Goal: Task Accomplishment & Management: Use online tool/utility

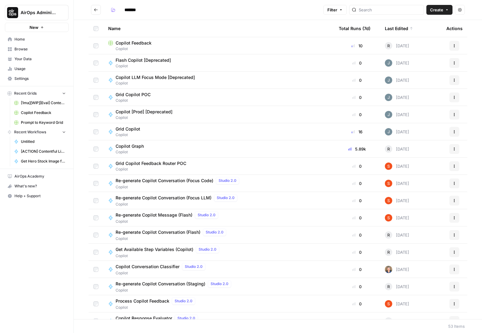
click at [46, 8] on button "AirOps Administrative" at bounding box center [37, 12] width 64 height 15
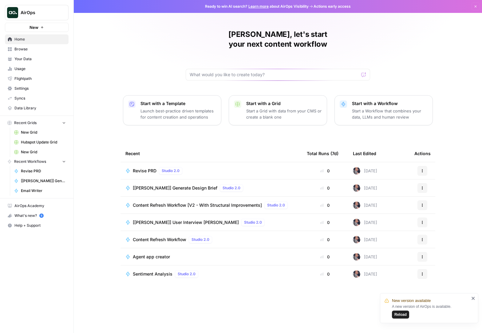
click at [27, 8] on button "AirOps" at bounding box center [37, 12] width 64 height 15
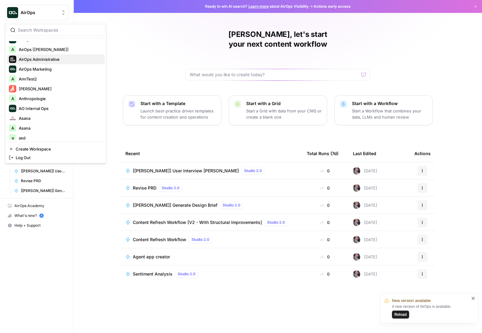
scroll to position [88, 0]
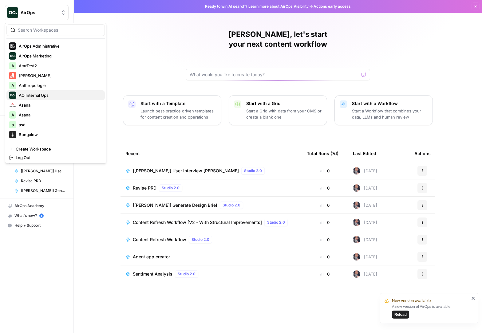
click at [48, 93] on span "AO Internal Ops" at bounding box center [59, 95] width 81 height 6
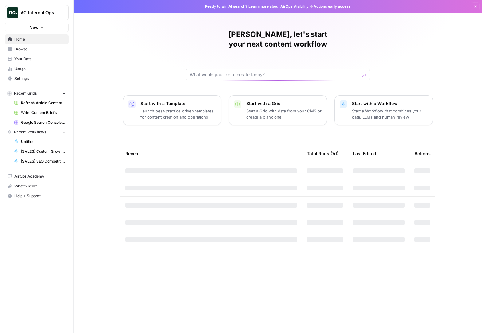
click at [55, 51] on span "Browse" at bounding box center [39, 49] width 51 height 6
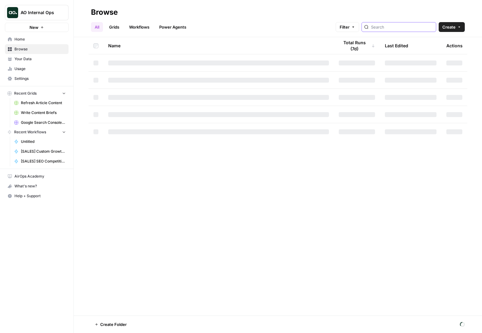
click at [394, 26] on input "search" at bounding box center [402, 27] width 62 height 6
type input "copilot feedback"
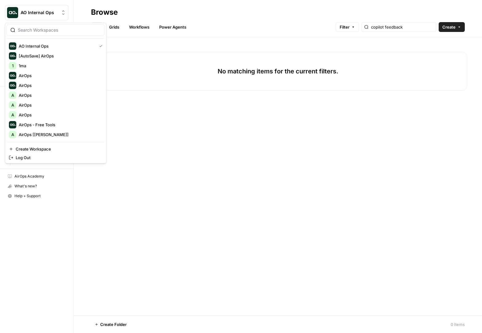
click at [19, 9] on button "AO Internal Ops" at bounding box center [37, 12] width 64 height 15
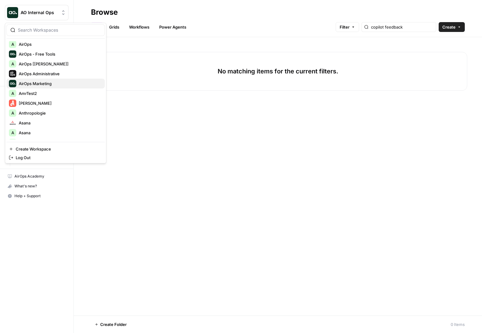
drag, startPoint x: 66, startPoint y: 74, endPoint x: 68, endPoint y: 79, distance: 5.5
click at [68, 79] on div "AO Internal Ops [AutoSave] AirOps 1 1ma AirOps AirOps A AirOps A AirOps A AirOp…" at bounding box center [55, 90] width 98 height 98
click at [68, 74] on span "AirOps Administrative" at bounding box center [59, 74] width 81 height 6
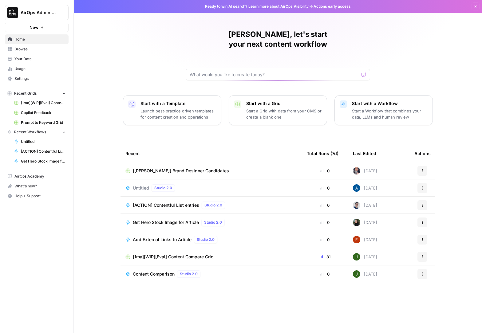
click at [28, 52] on span "Browse" at bounding box center [39, 49] width 51 height 6
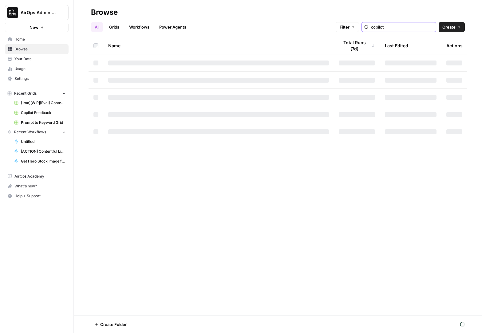
click at [420, 24] on input "copilot" at bounding box center [402, 27] width 62 height 6
click at [119, 25] on link "Grids" at bounding box center [114, 27] width 18 height 10
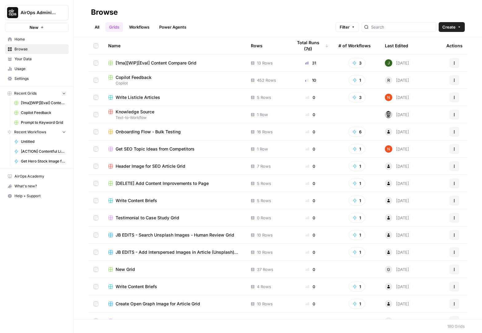
click at [147, 75] on span "Copilot Feedback" at bounding box center [134, 77] width 36 height 6
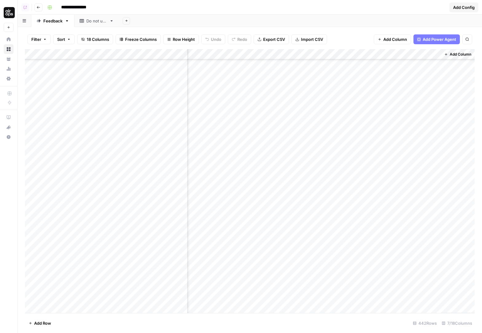
scroll to position [0, 78]
click at [186, 52] on div "Add Column" at bounding box center [250, 181] width 450 height 264
drag, startPoint x: 66, startPoint y: 53, endPoint x: 255, endPoint y: 61, distance: 188.8
click at [255, 61] on div "Add Column" at bounding box center [250, 181] width 450 height 264
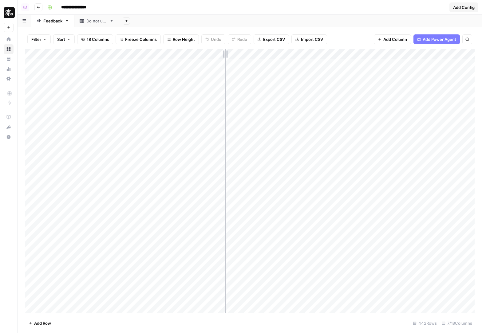
drag, startPoint x: 254, startPoint y: 57, endPoint x: 225, endPoint y: 54, distance: 29.6
click at [225, 54] on div "Add Column" at bounding box center [250, 181] width 450 height 264
click at [96, 21] on div "Do not use" at bounding box center [96, 21] width 21 height 6
click at [51, 24] on link "Feedback" at bounding box center [52, 21] width 43 height 12
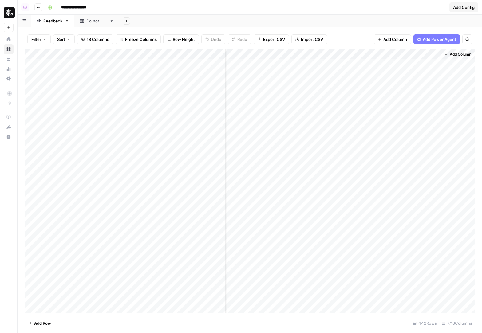
click at [399, 51] on div "Add Column" at bounding box center [250, 181] width 450 height 264
click at [301, 17] on div "Add Sheet" at bounding box center [300, 21] width 363 height 12
click at [288, 18] on div "Add Sheet" at bounding box center [300, 21] width 363 height 12
